Goal: Task Accomplishment & Management: Use online tool/utility

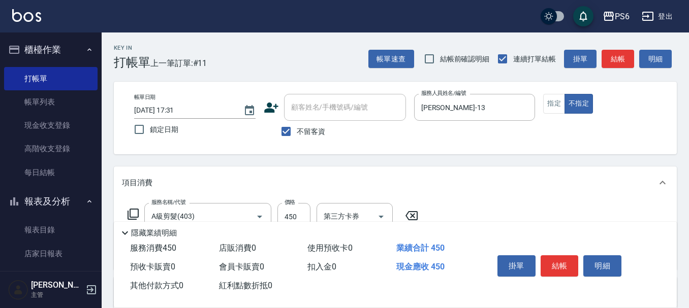
scroll to position [51, 0]
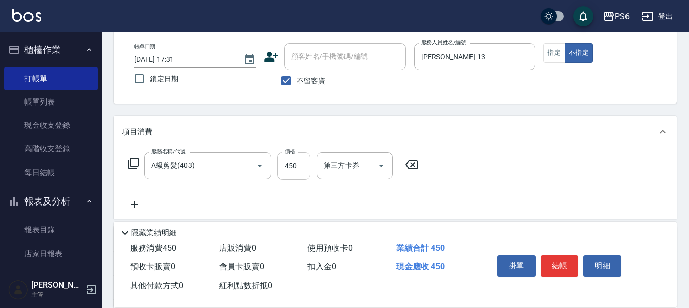
click at [294, 169] on input "450" at bounding box center [293, 165] width 33 height 27
type input "650"
click at [566, 264] on button "結帳" at bounding box center [559, 265] width 38 height 21
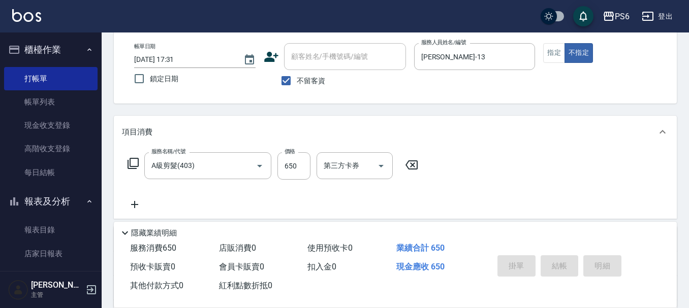
type input "[DATE] 18:40"
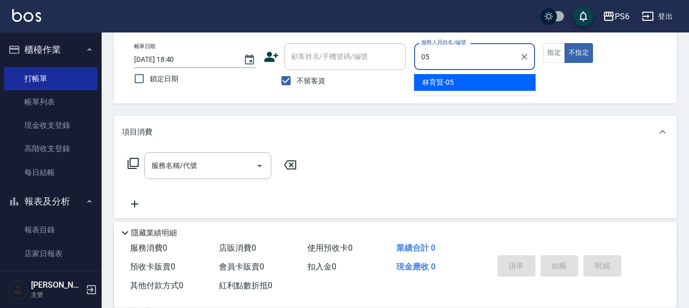
click at [503, 80] on div "[PERSON_NAME]-05" at bounding box center [474, 82] width 121 height 17
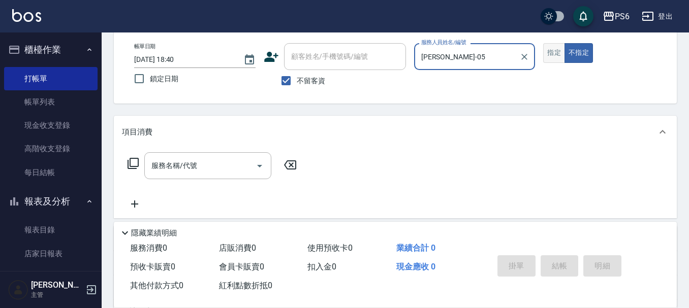
type input "[PERSON_NAME]-05"
click at [553, 54] on button "指定" at bounding box center [554, 53] width 22 height 20
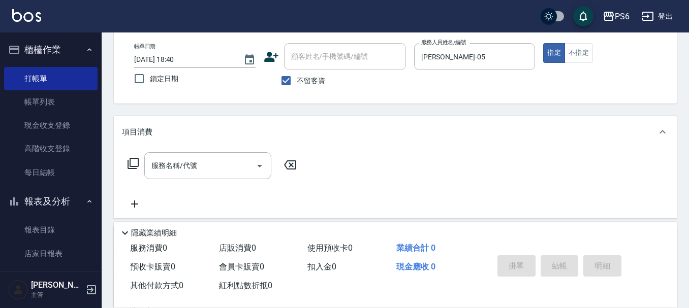
click at [134, 161] on icon at bounding box center [133, 163] width 12 height 12
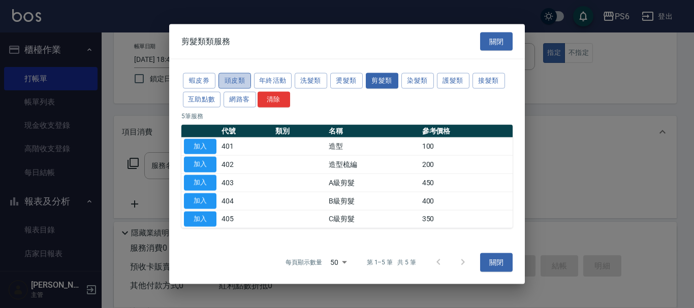
click at [240, 82] on button "頭皮類" at bounding box center [234, 81] width 33 height 16
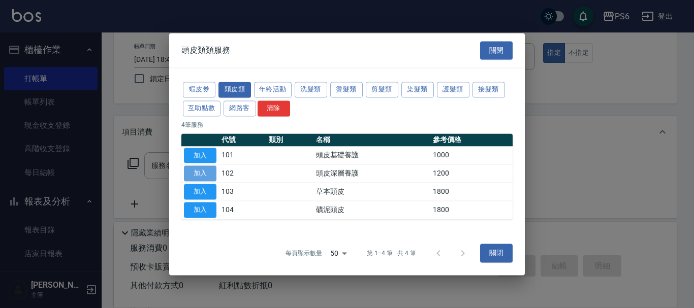
click at [201, 177] on button "加入" at bounding box center [200, 174] width 33 height 16
type input "頭皮深層養護(102)"
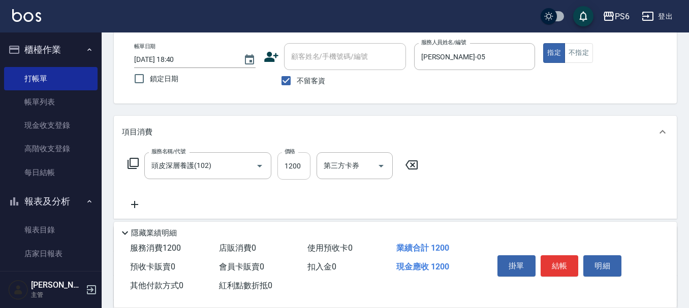
click at [301, 165] on input "1200" at bounding box center [293, 165] width 33 height 27
type input "2000"
click at [131, 207] on icon at bounding box center [134, 205] width 25 height 12
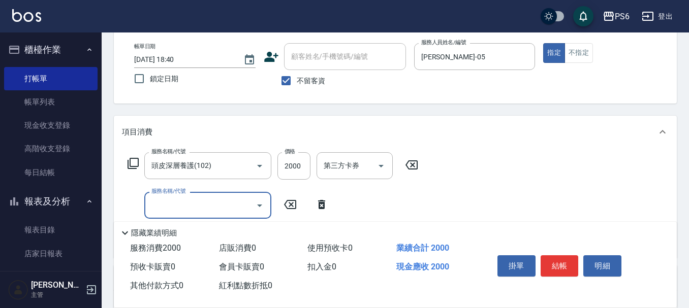
click at [162, 204] on input "服務名稱/代號" at bounding box center [200, 206] width 103 height 18
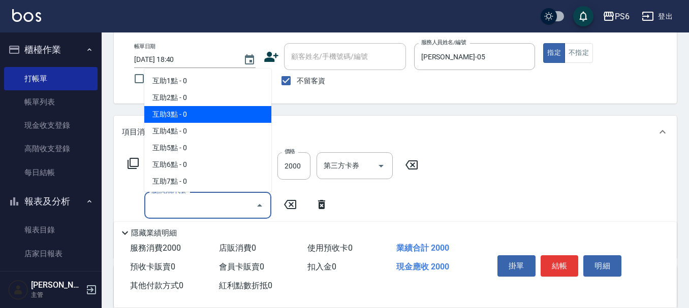
click at [195, 107] on span "互助3點 - 0" at bounding box center [207, 114] width 127 height 17
type input "互助3點(3)"
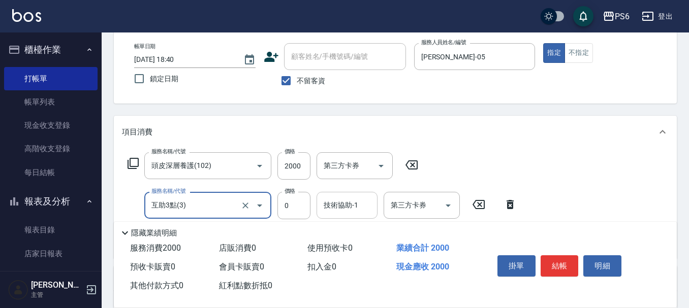
click at [334, 202] on div "技術協助-1 技術協助-1" at bounding box center [346, 205] width 61 height 27
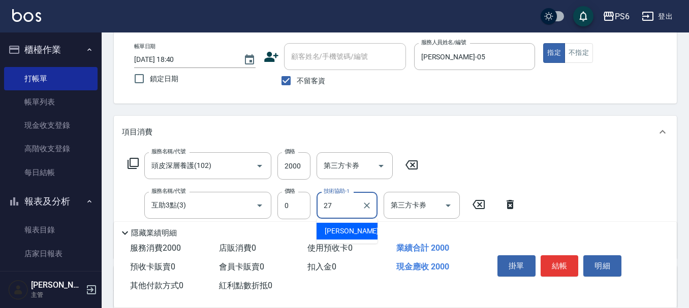
click at [347, 234] on span "[PERSON_NAME]-27" at bounding box center [357, 231] width 64 height 11
type input "[PERSON_NAME]-27"
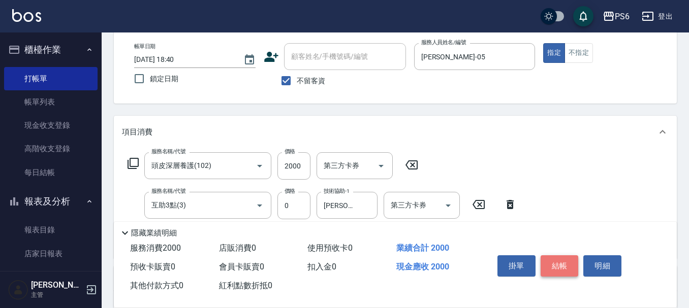
click at [560, 264] on button "結帳" at bounding box center [559, 265] width 38 height 21
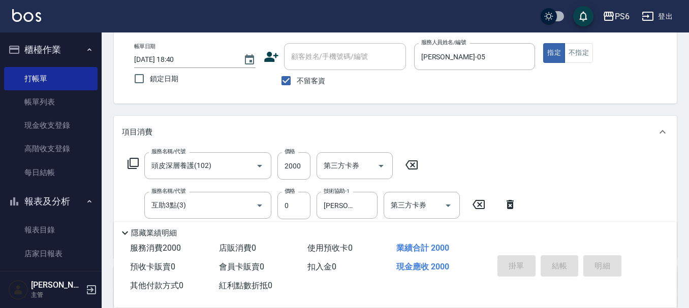
type input "[DATE] 18:41"
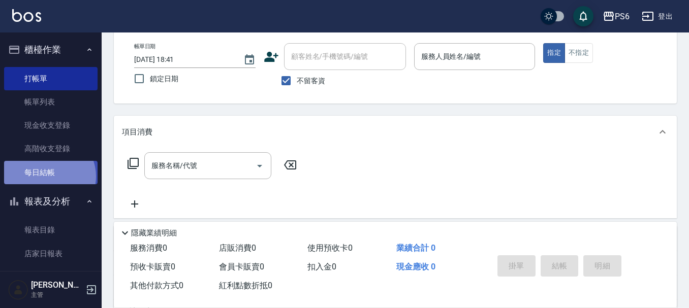
click at [48, 176] on link "每日結帳" at bounding box center [50, 172] width 93 height 23
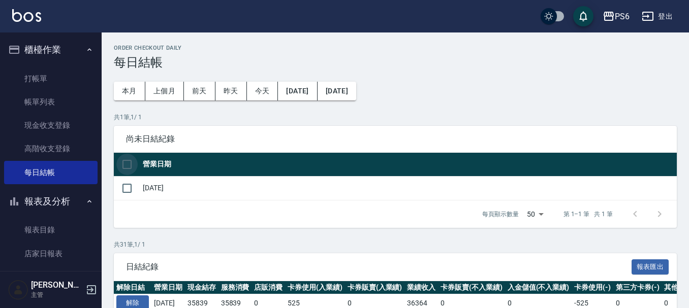
click at [129, 170] on input "checkbox" at bounding box center [126, 164] width 21 height 21
checkbox input "true"
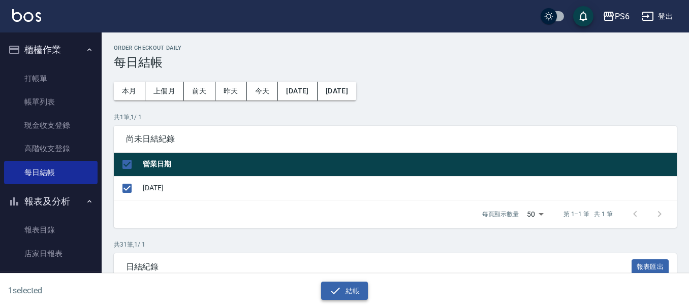
click at [339, 291] on icon "button" at bounding box center [335, 291] width 12 height 12
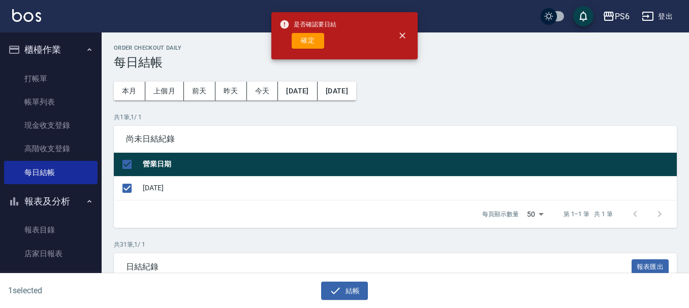
click at [302, 52] on div "是否確認要日結 確定" at bounding box center [307, 35] width 57 height 41
click at [304, 48] on button "確定" at bounding box center [308, 41] width 33 height 16
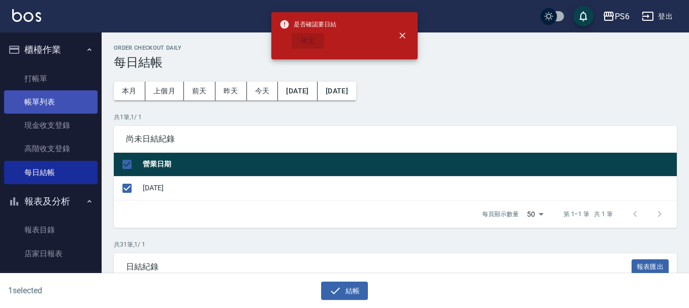
checkbox input "false"
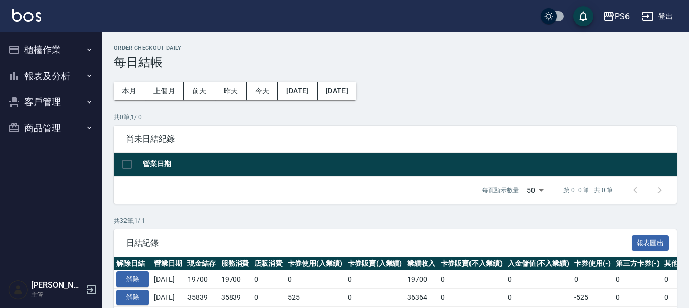
click at [59, 55] on button "櫃檯作業" at bounding box center [50, 50] width 93 height 26
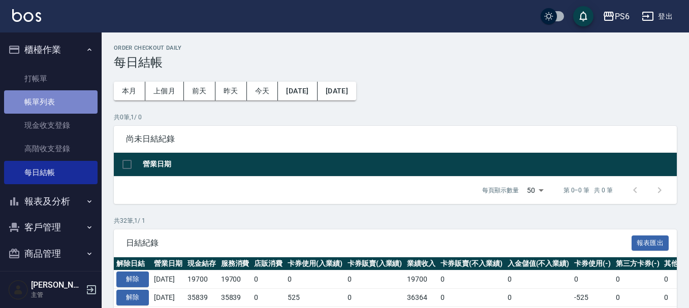
click at [61, 106] on link "帳單列表" at bounding box center [50, 101] width 93 height 23
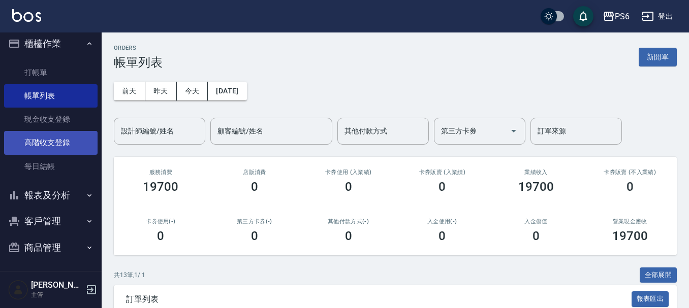
scroll to position [8, 0]
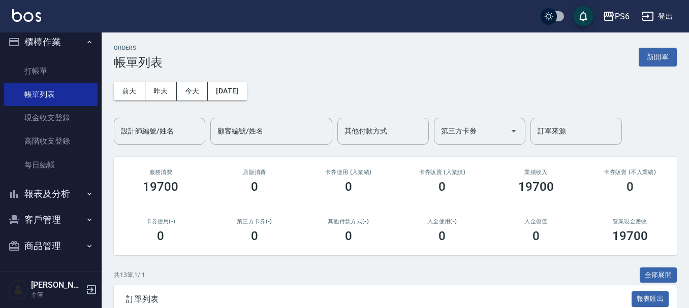
click at [62, 196] on button "報表及分析" at bounding box center [50, 194] width 93 height 26
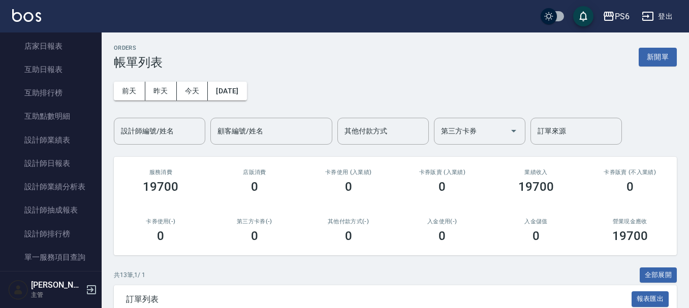
scroll to position [211, 0]
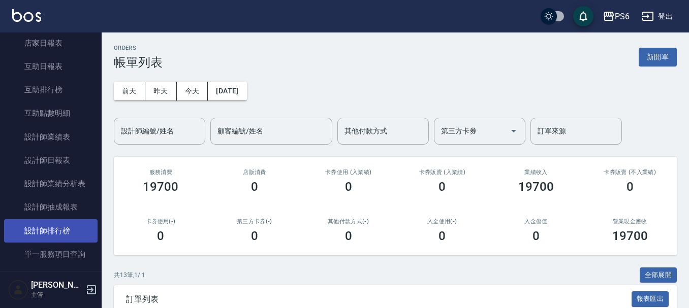
click at [71, 228] on link "設計師排行榜" at bounding box center [50, 230] width 93 height 23
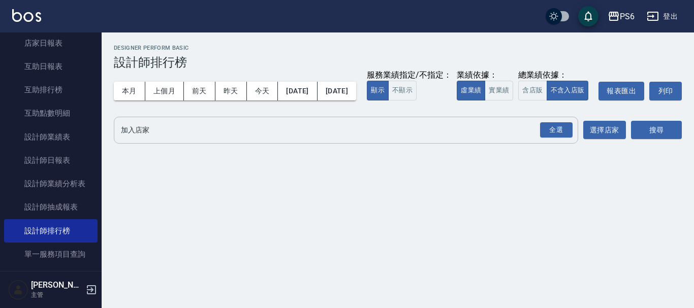
click at [197, 139] on input "加入店家" at bounding box center [338, 130] width 440 height 18
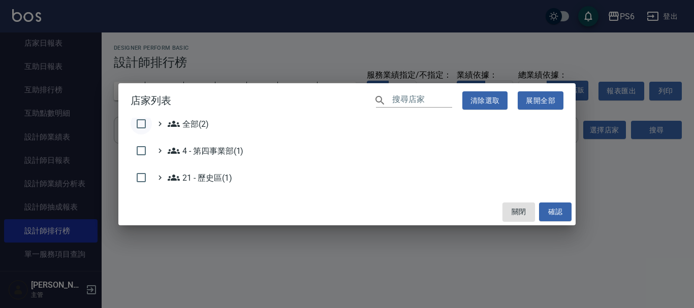
click at [142, 120] on input "checkbox" at bounding box center [141, 123] width 21 height 21
checkbox input "true"
click at [556, 206] on button "確認" at bounding box center [555, 212] width 33 height 19
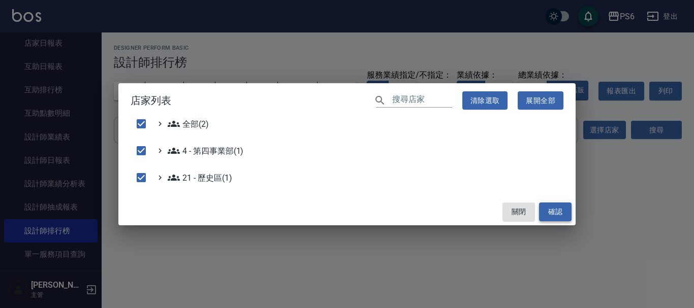
checkbox input "false"
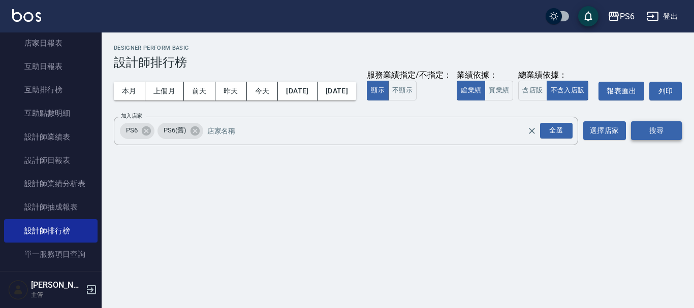
click at [658, 140] on button "搜尋" at bounding box center [656, 130] width 51 height 19
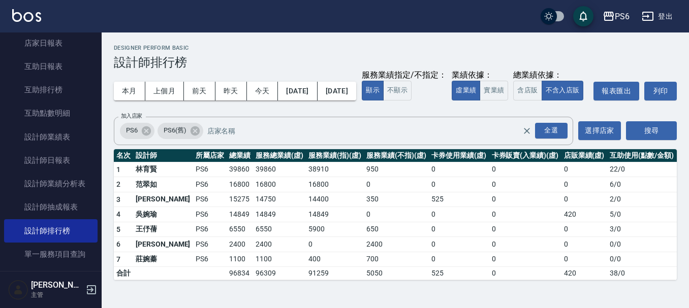
scroll to position [5, 0]
